Goal: Find specific page/section: Find specific page/section

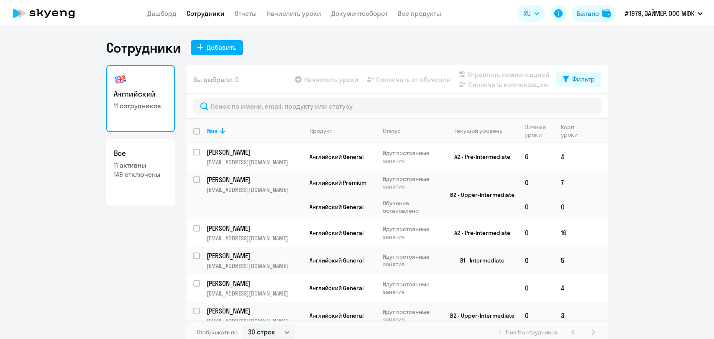
select select "30"
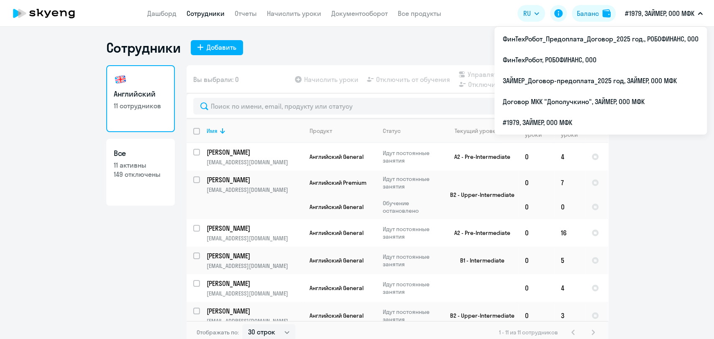
click at [654, 18] on p "#1979, ЗАЙМЕР, ООО МФК" at bounding box center [659, 13] width 69 height 10
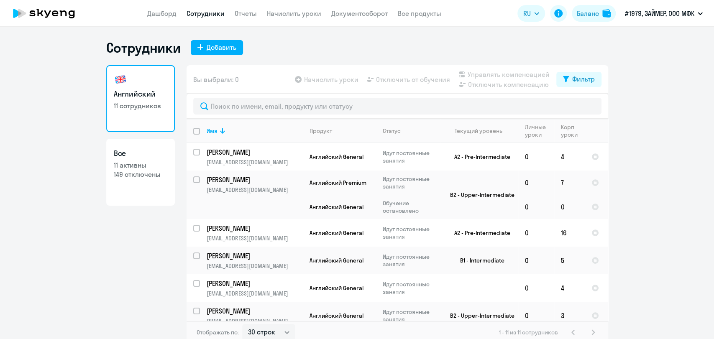
click at [654, 18] on p "#1979, ЗАЙМЕР, ООО МФК" at bounding box center [659, 13] width 69 height 10
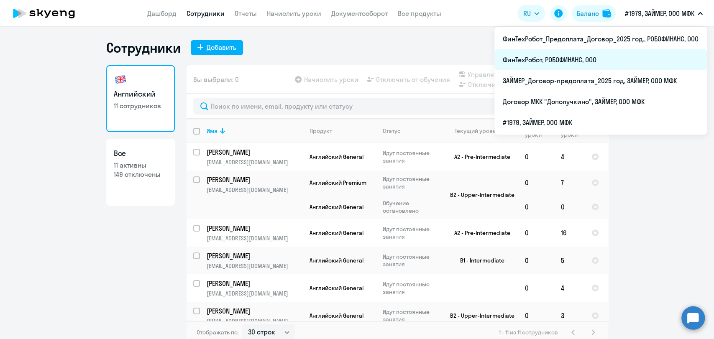
click at [622, 53] on li "ФинТехРобот, РОБОФИНАНС, ООО" at bounding box center [600, 59] width 212 height 21
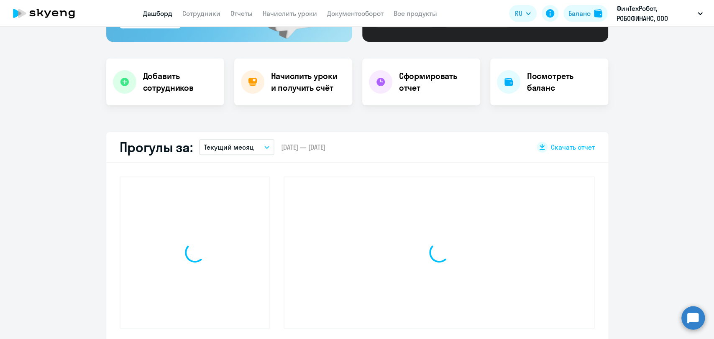
scroll to position [279, 0]
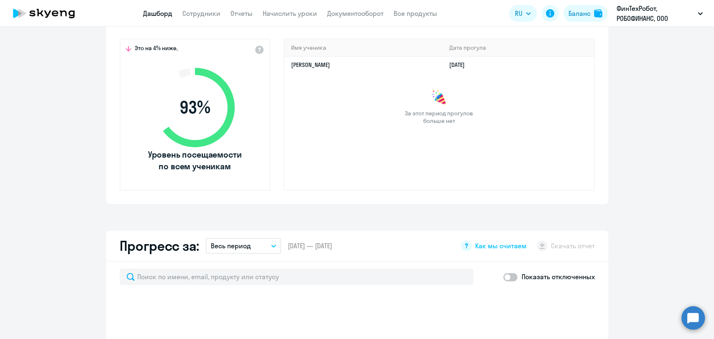
select select "30"
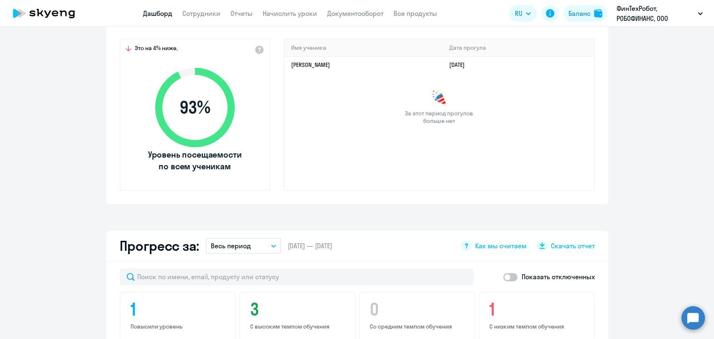
scroll to position [93, 0]
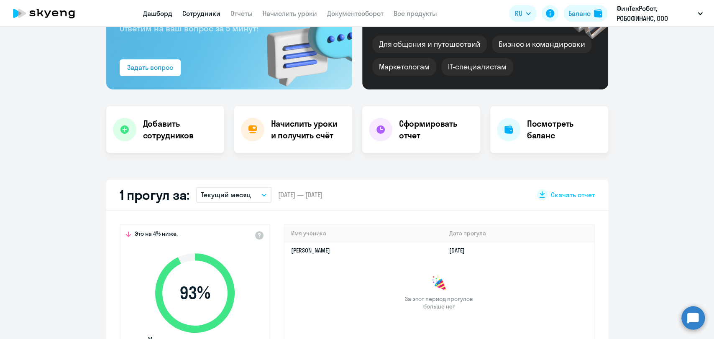
click at [197, 16] on link "Сотрудники" at bounding box center [201, 13] width 38 height 8
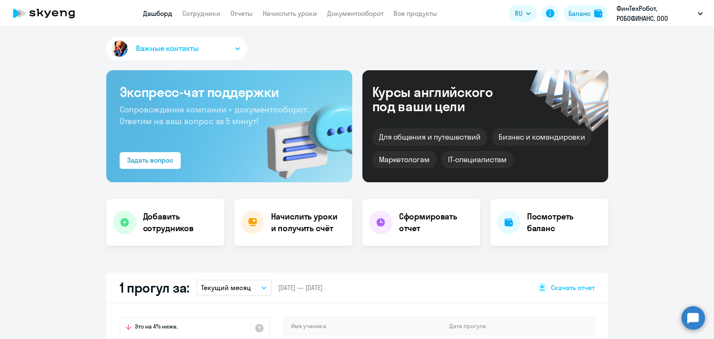
select select "30"
